Goal: Browse casually: Explore the website without a specific task or goal

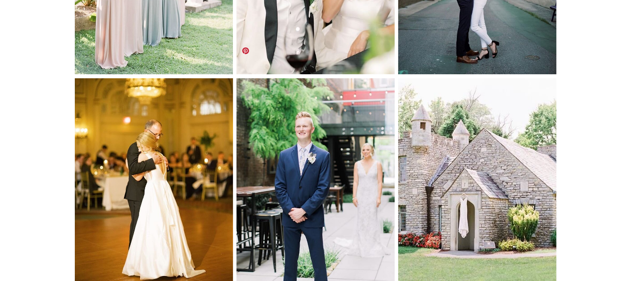
scroll to position [3744, 0]
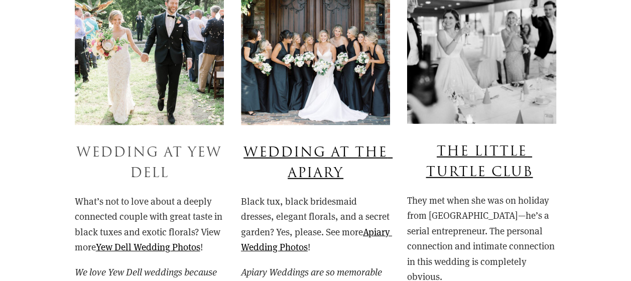
scroll to position [5010, 0]
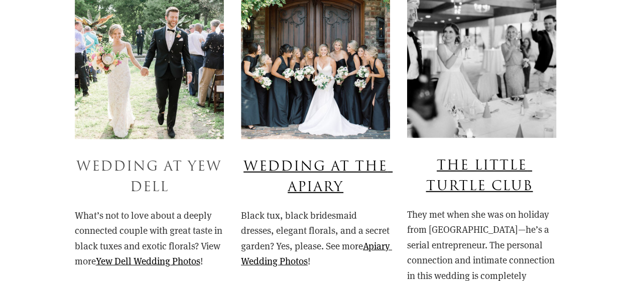
click at [129, 157] on link "Wedding at Yew Dell" at bounding box center [151, 177] width 151 height 40
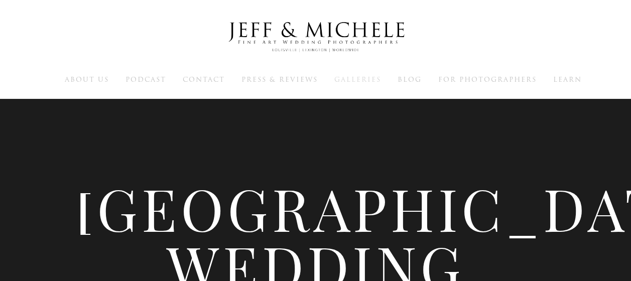
click at [341, 80] on span "Galleries" at bounding box center [357, 80] width 47 height 10
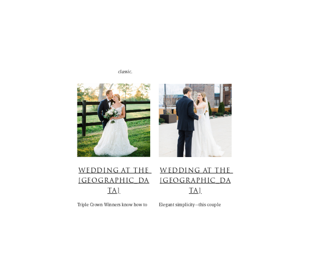
scroll to position [1204, 0]
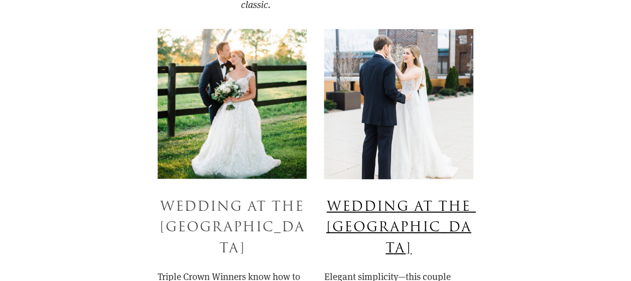
click at [249, 214] on link "Wedding at the [GEOGRAPHIC_DATA]" at bounding box center [235, 227] width 150 height 61
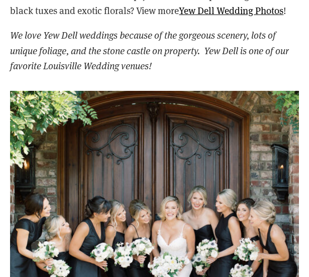
scroll to position [765, 0]
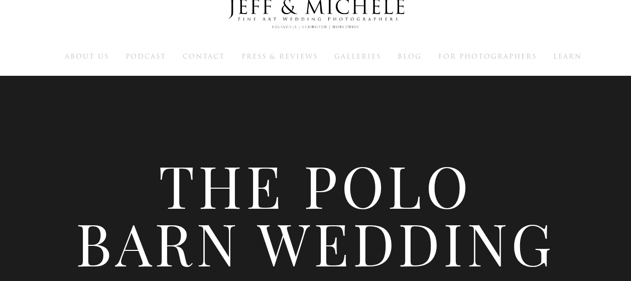
scroll to position [9, 0]
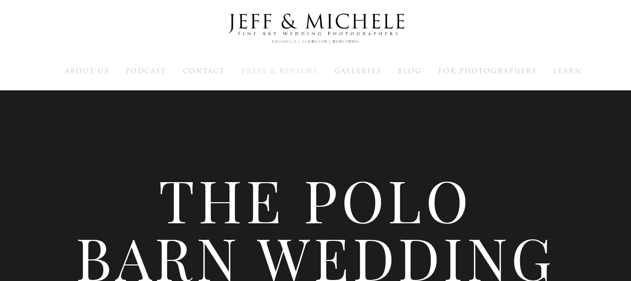
click at [300, 67] on span "Press & Reviews" at bounding box center [279, 71] width 76 height 10
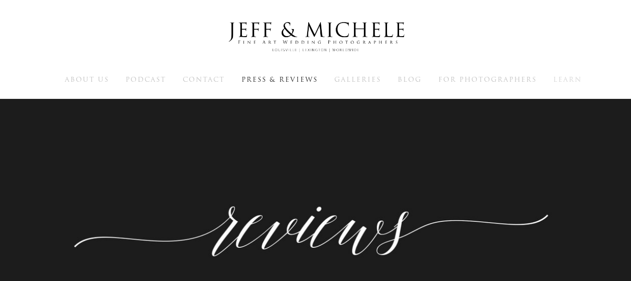
click at [565, 83] on span "Learn" at bounding box center [567, 80] width 29 height 10
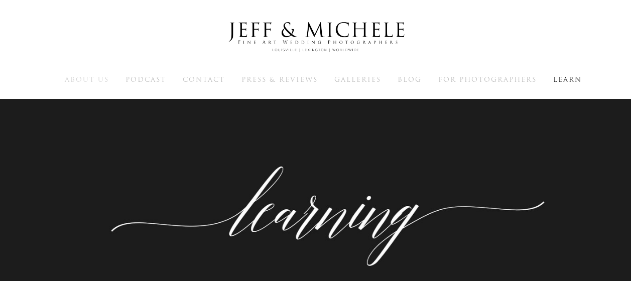
click at [80, 77] on span "About Us" at bounding box center [87, 80] width 44 height 10
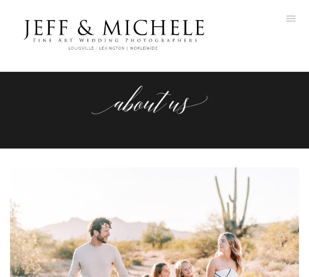
click at [106, 34] on img at bounding box center [113, 35] width 206 height 50
